Goal: Transaction & Acquisition: Purchase product/service

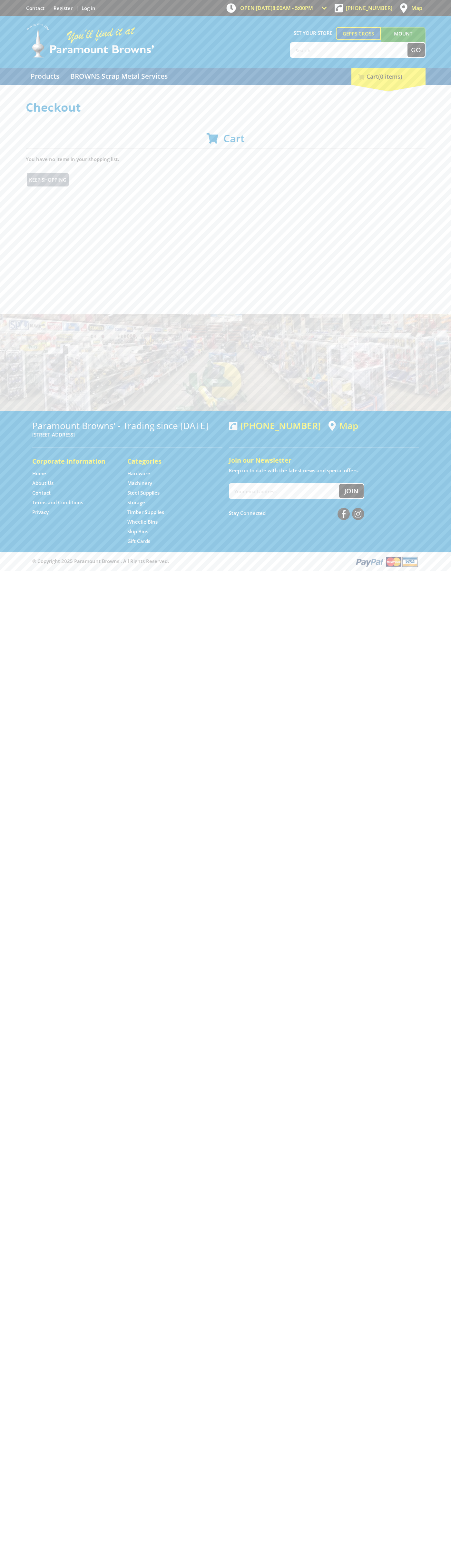
click at [144, 16] on div "Set your store Gepps Cross Mount Barker Go Menu" at bounding box center [226, 42] width 400 height 52
click at [423, 571] on html "Skip to Content Skip to Navigation OPEN TODAY 8:00am - 5:00pm Trading Hours Har…" at bounding box center [226, 285] width 451 height 571
click at [281, 571] on html "Skip to Content Skip to Navigation OPEN TODAY 8:00am - 5:00pm Trading Hours Har…" at bounding box center [226, 285] width 451 height 571
click at [29, 571] on html "Skip to Content Skip to Navigation OPEN TODAY 8:00am - 5:00pm Trading Hours Har…" at bounding box center [226, 285] width 451 height 571
